Goal: Find specific page/section: Find specific page/section

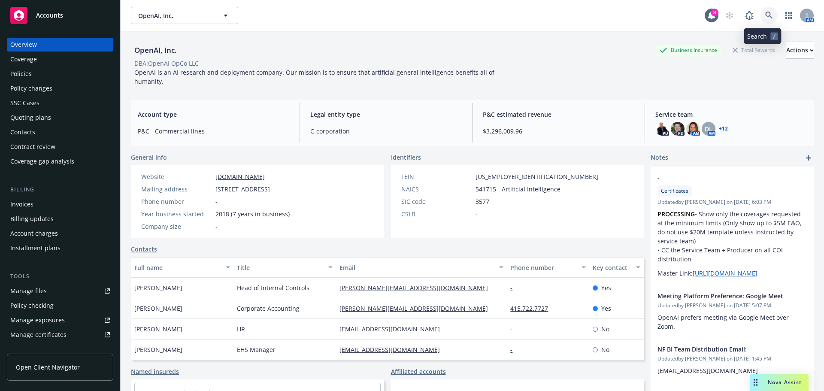
click at [766, 19] on link at bounding box center [768, 15] width 17 height 17
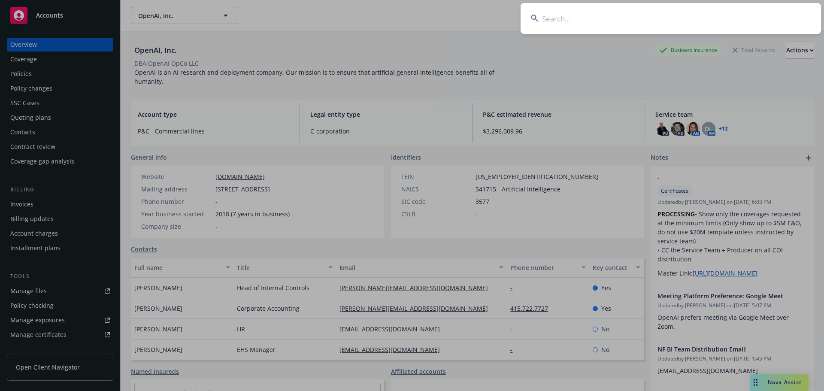
type input "s"
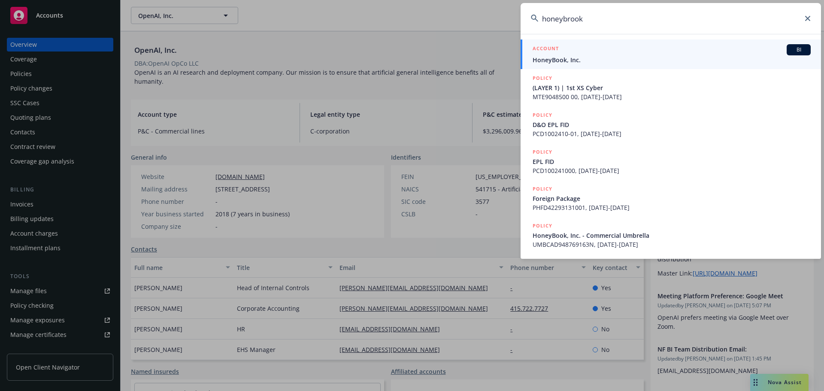
type input "honeybrook"
click at [606, 57] on span "HoneyBook, Inc." at bounding box center [671, 59] width 278 height 9
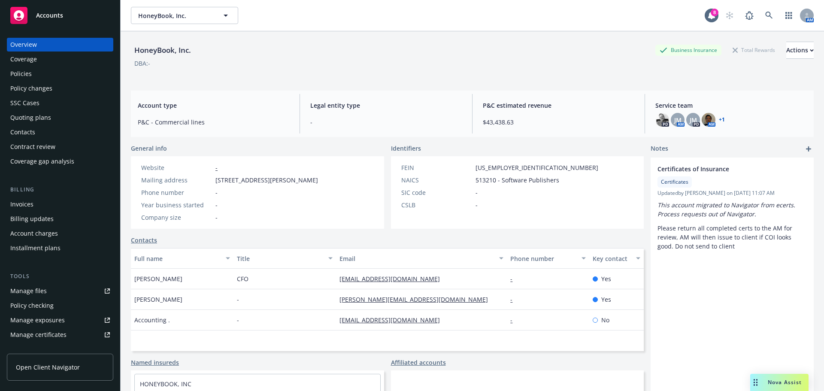
click at [24, 69] on div "Policies" at bounding box center [20, 74] width 21 height 14
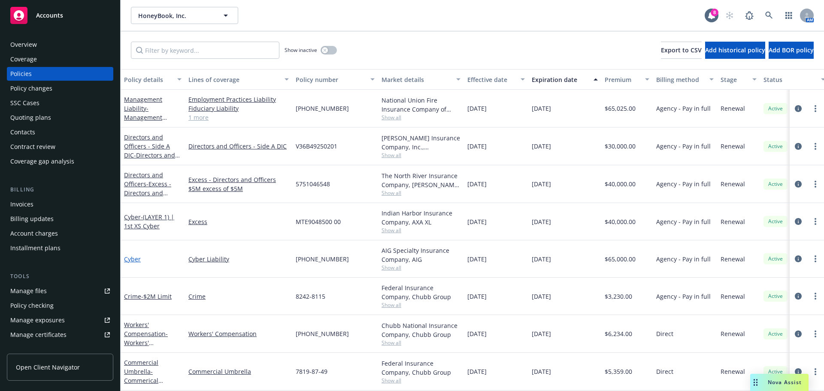
click at [136, 259] on link "Cyber" at bounding box center [132, 259] width 17 height 8
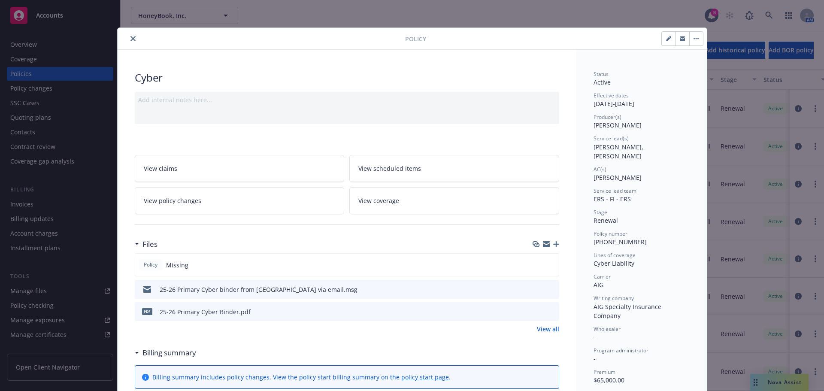
click at [133, 38] on button "close" at bounding box center [133, 38] width 10 height 10
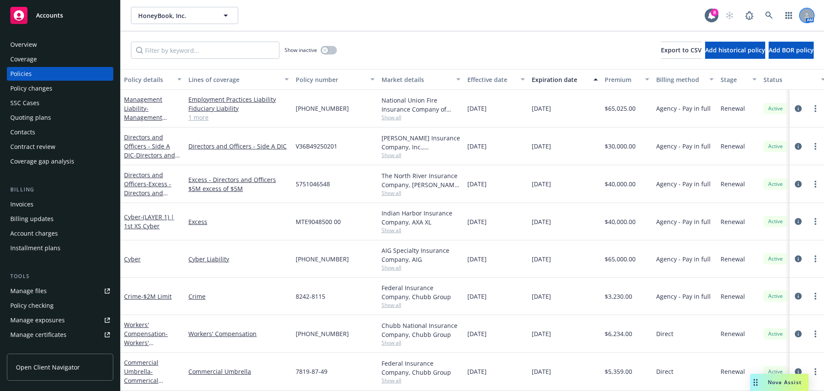
click at [805, 15] on icon at bounding box center [806, 15] width 5 height 5
click at [19, 45] on div "Overview" at bounding box center [23, 45] width 27 height 14
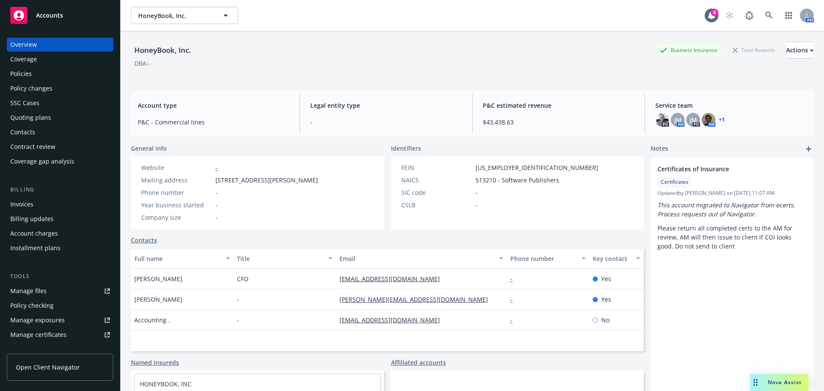
click at [719, 121] on link "+ 1" at bounding box center [722, 119] width 6 height 5
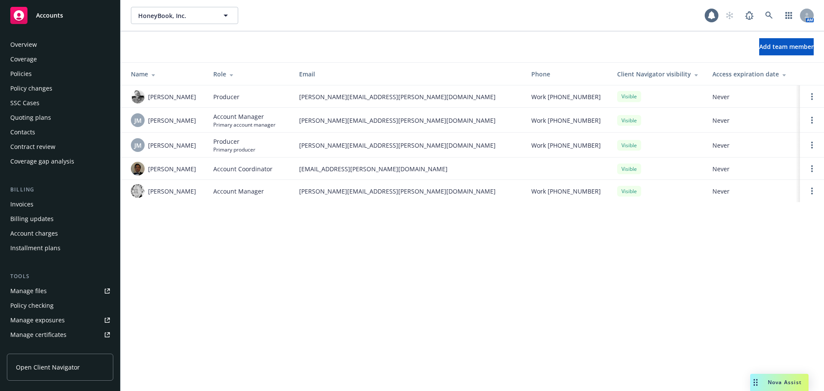
scroll to position [183, 0]
